Goal: Navigation & Orientation: Find specific page/section

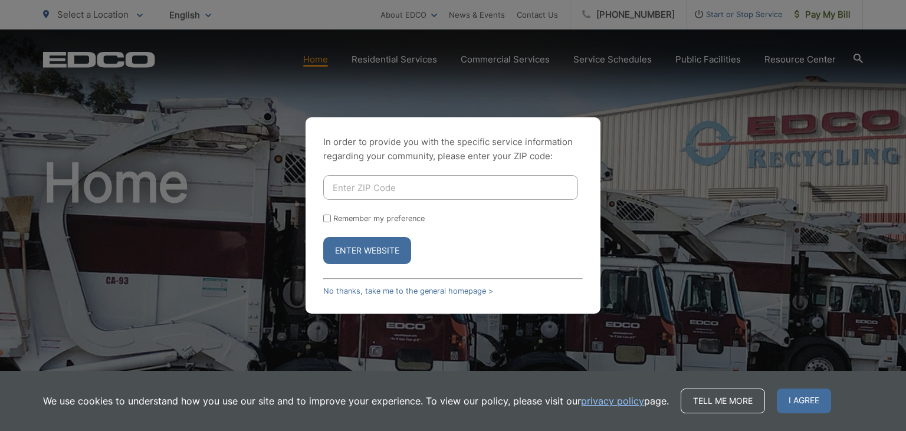
click at [401, 188] on input "Enter ZIP Code" at bounding box center [450, 187] width 255 height 25
type input "92025"
click at [329, 218] on input "Remember my preference" at bounding box center [327, 219] width 8 height 8
checkbox input "true"
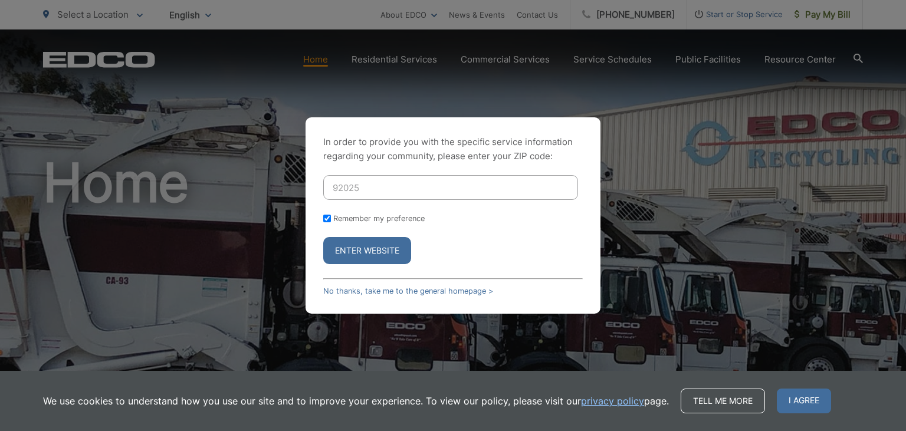
click at [366, 256] on button "Enter Website" at bounding box center [367, 250] width 88 height 27
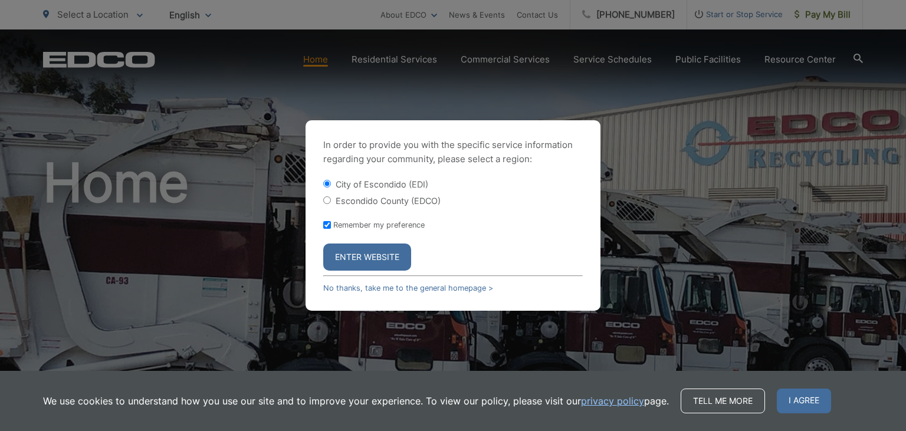
click at [376, 250] on button "Enter Website" at bounding box center [367, 257] width 88 height 27
